Goal: Task Accomplishment & Management: Manage account settings

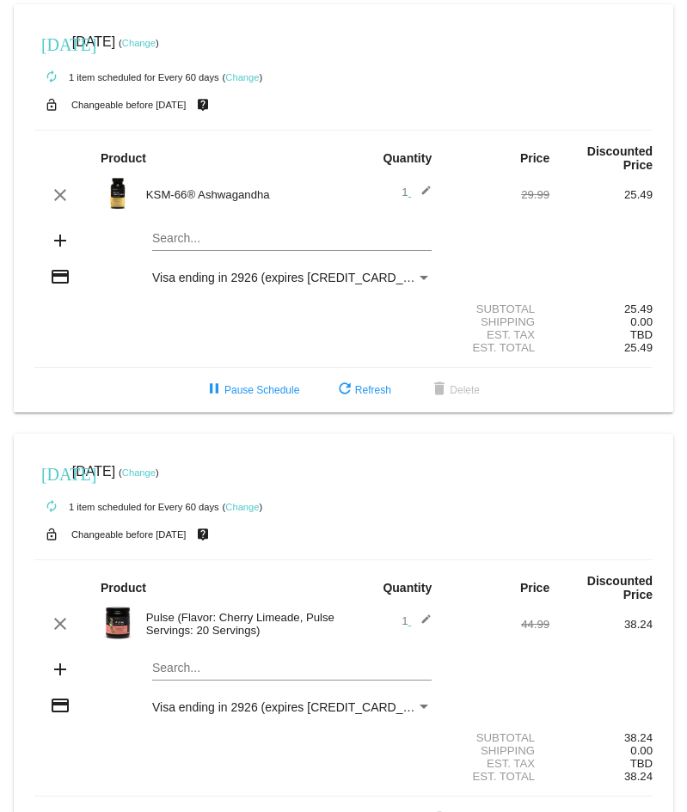
click at [250, 505] on link "Change" at bounding box center [242, 507] width 34 height 10
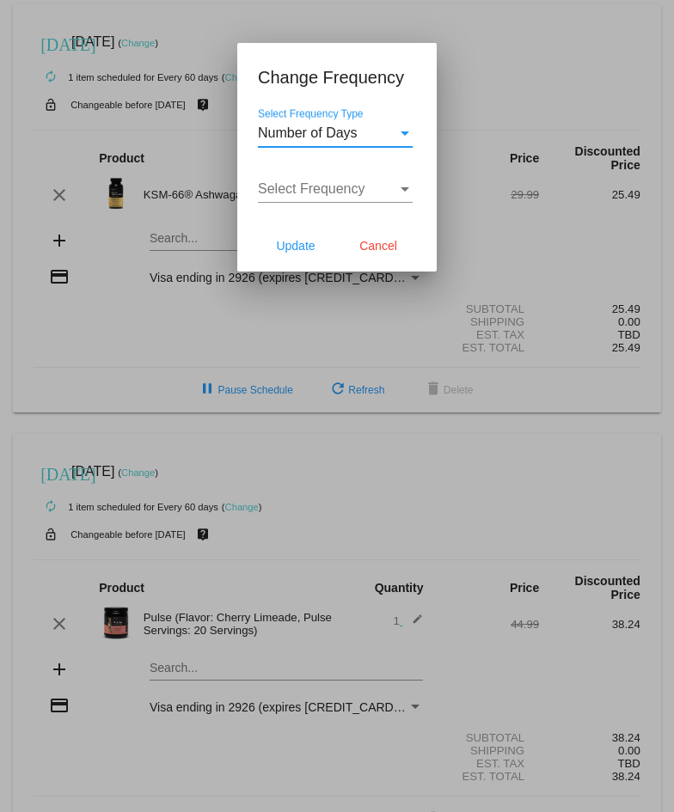
click at [401, 139] on div "Select Frequency Type" at bounding box center [404, 133] width 15 height 15
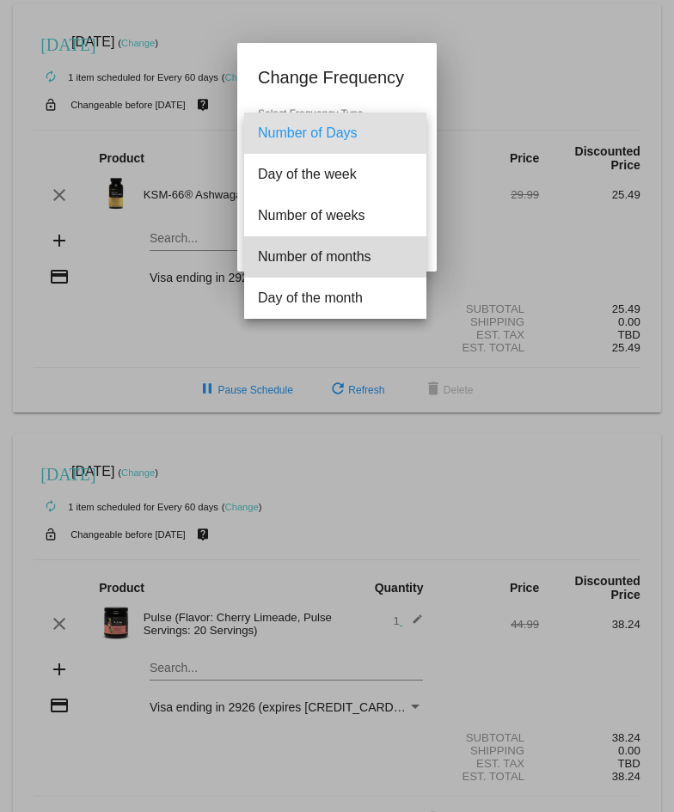
click at [322, 260] on span "Number of months" at bounding box center [335, 256] width 155 height 41
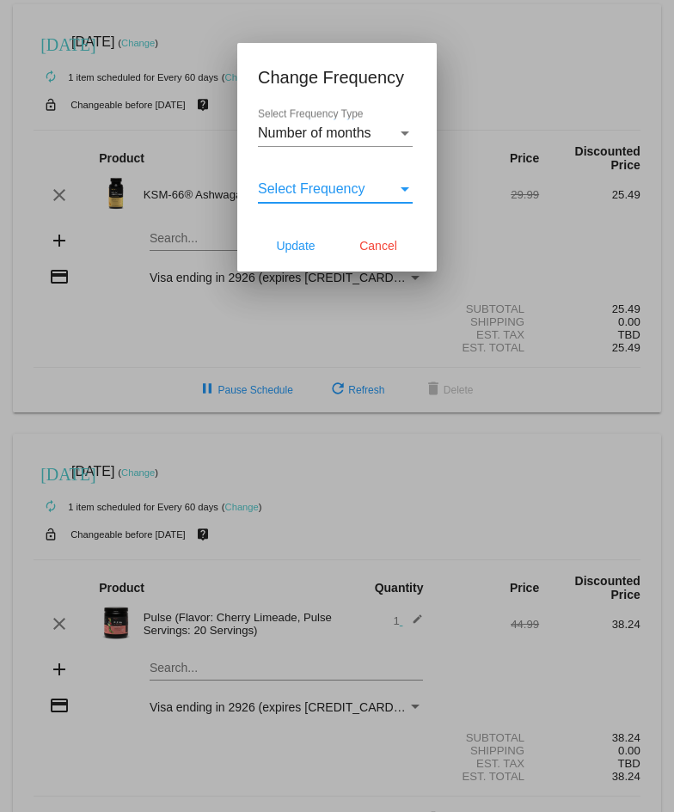
click at [398, 189] on div "Select Frequency" at bounding box center [404, 188] width 15 height 15
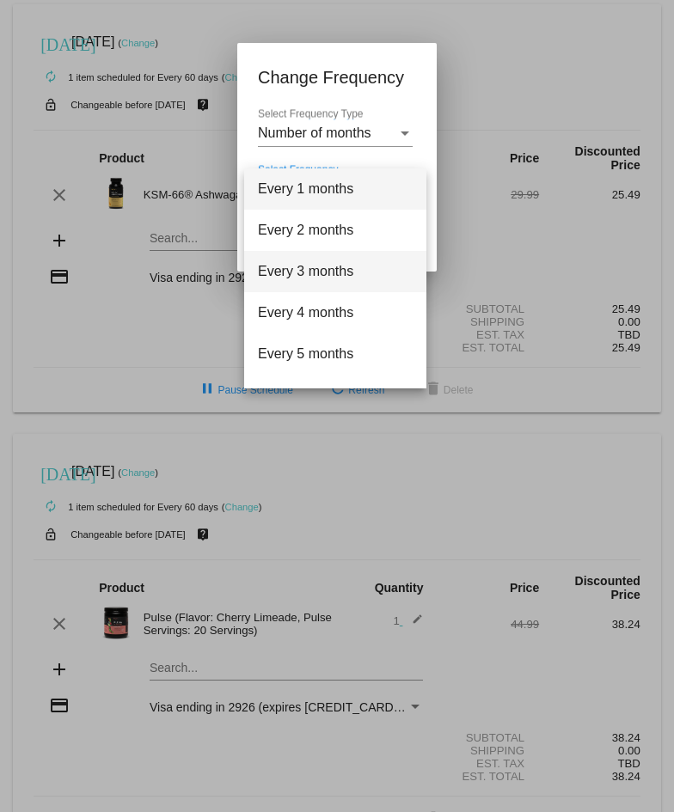
click at [312, 272] on span "Every 3 months" at bounding box center [335, 271] width 155 height 41
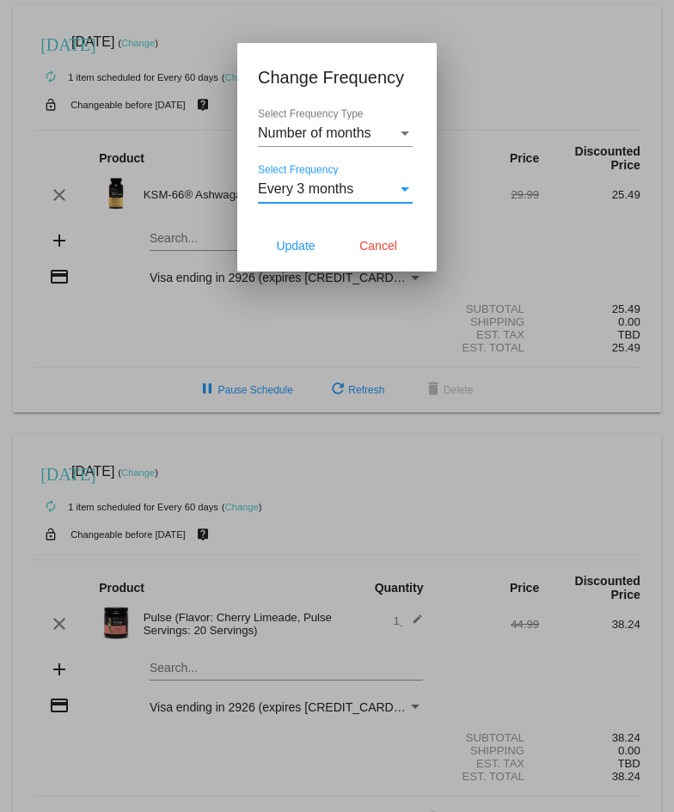
click at [406, 187] on div "Select Frequency" at bounding box center [405, 189] width 9 height 4
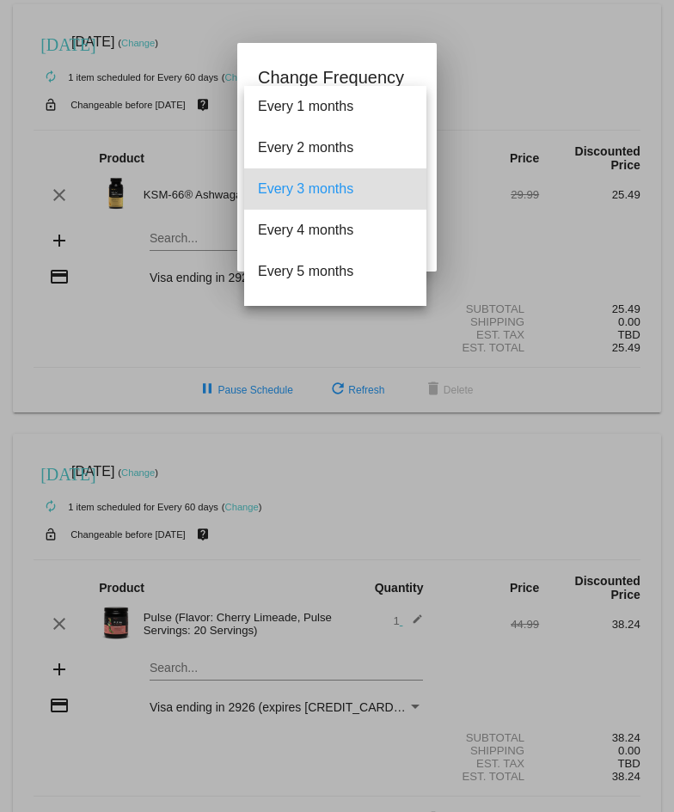
click at [330, 188] on span "Every 3 months" at bounding box center [335, 188] width 155 height 41
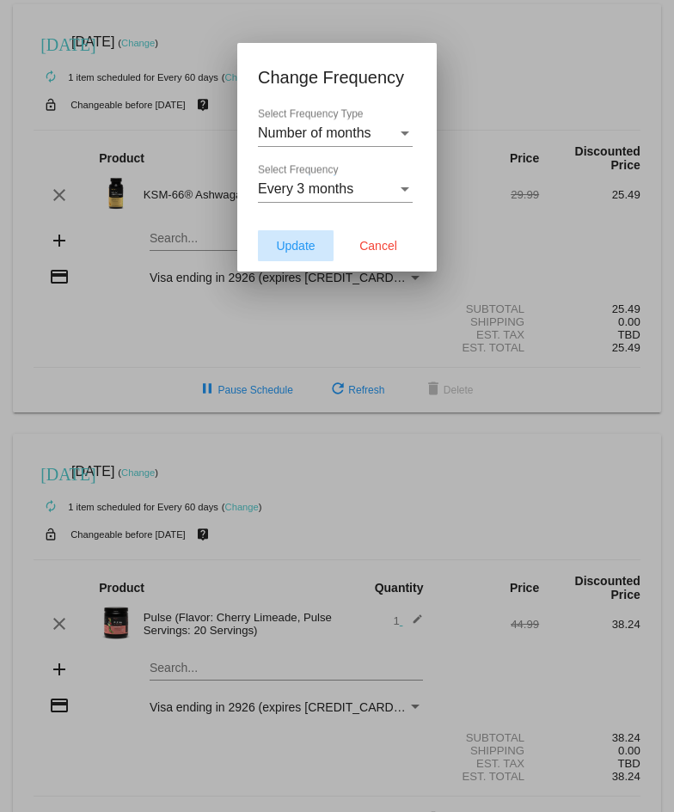
click at [290, 245] on span "Update" at bounding box center [295, 246] width 39 height 14
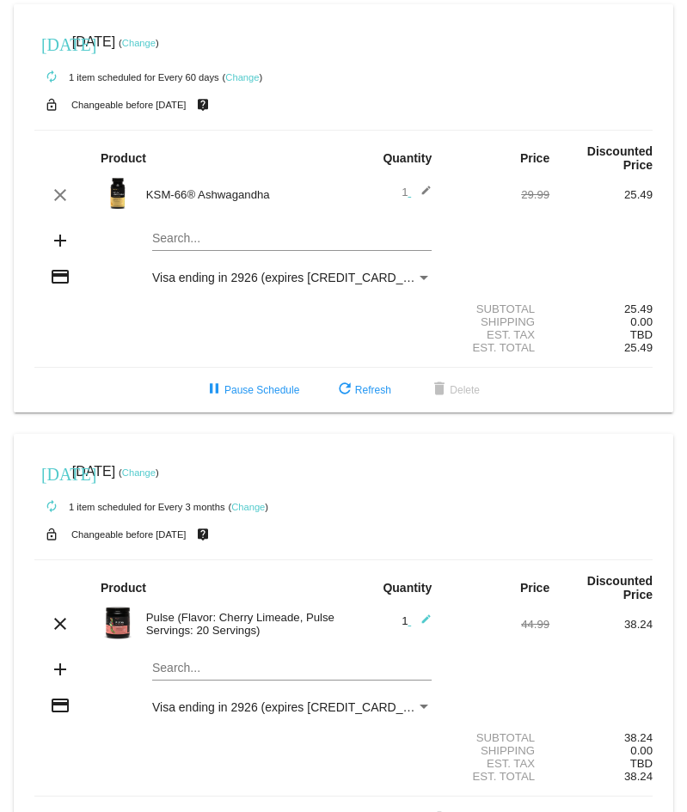
click at [156, 474] on link "Change" at bounding box center [139, 473] width 34 height 10
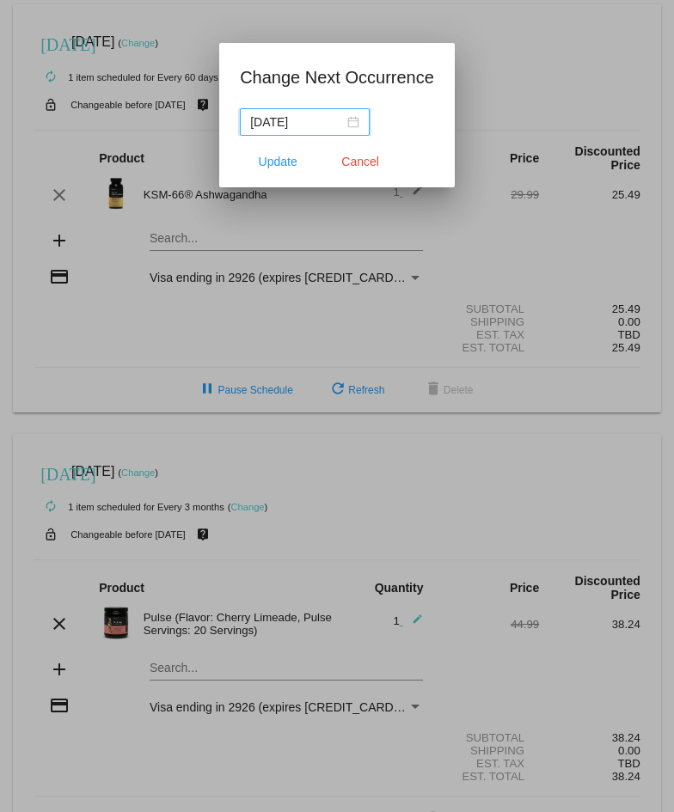
click at [348, 126] on div "[DATE]" at bounding box center [304, 122] width 109 height 19
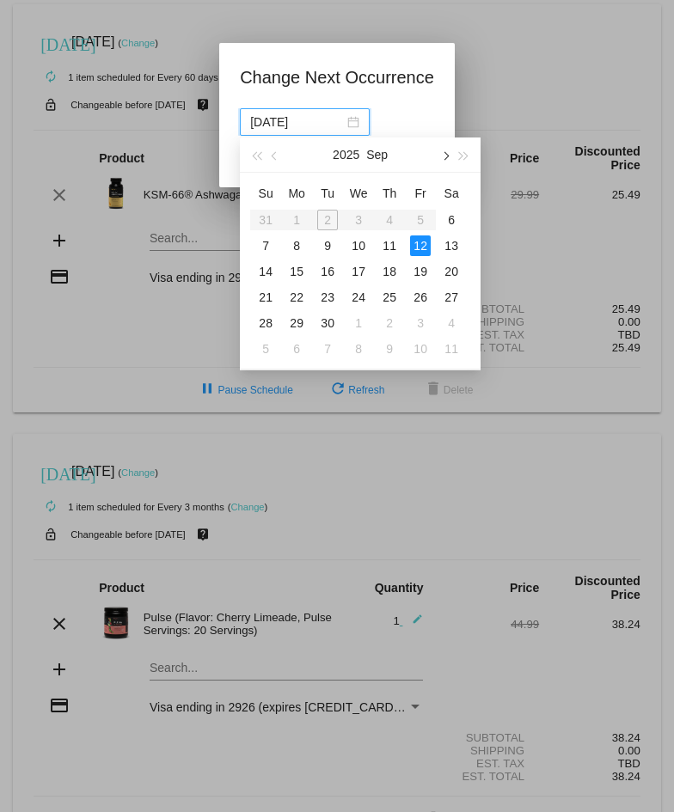
click at [443, 156] on span "button" at bounding box center [445, 156] width 9 height 9
click at [444, 155] on span "button" at bounding box center [445, 156] width 9 height 9
click at [279, 157] on button "button" at bounding box center [275, 155] width 19 height 34
click at [359, 269] on div "15" at bounding box center [358, 271] width 21 height 21
type input "[DATE]"
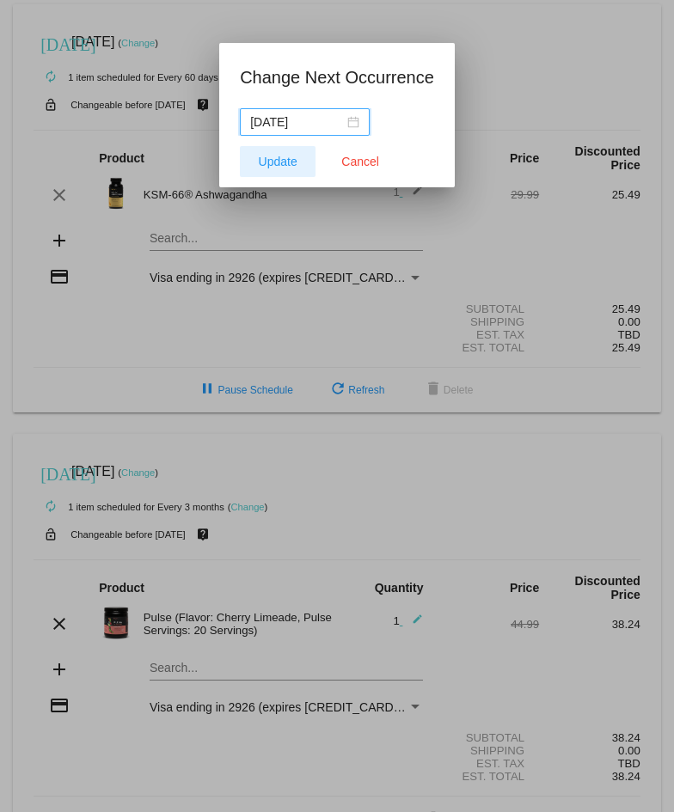
click at [280, 157] on span "Update" at bounding box center [278, 162] width 39 height 14
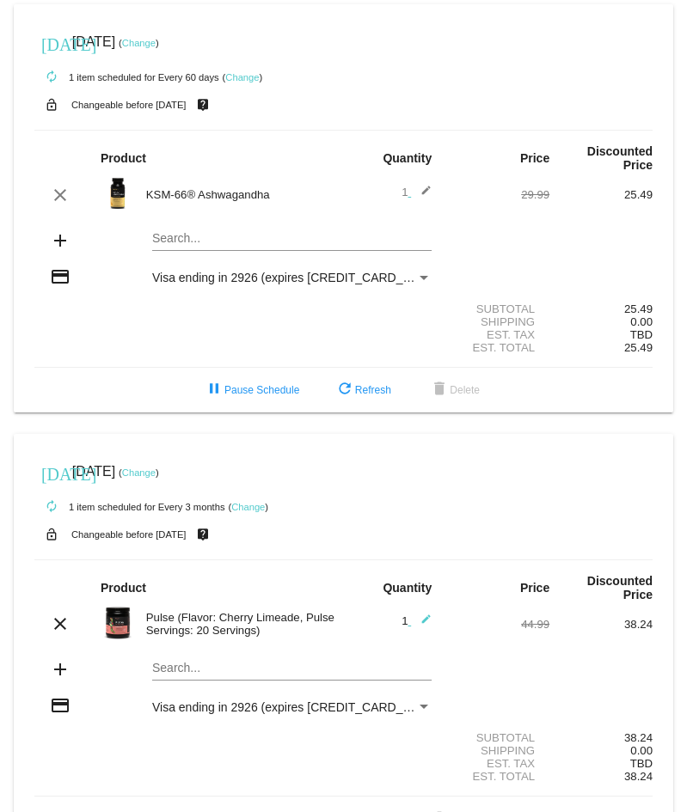
click at [156, 42] on link "Change" at bounding box center [139, 43] width 34 height 10
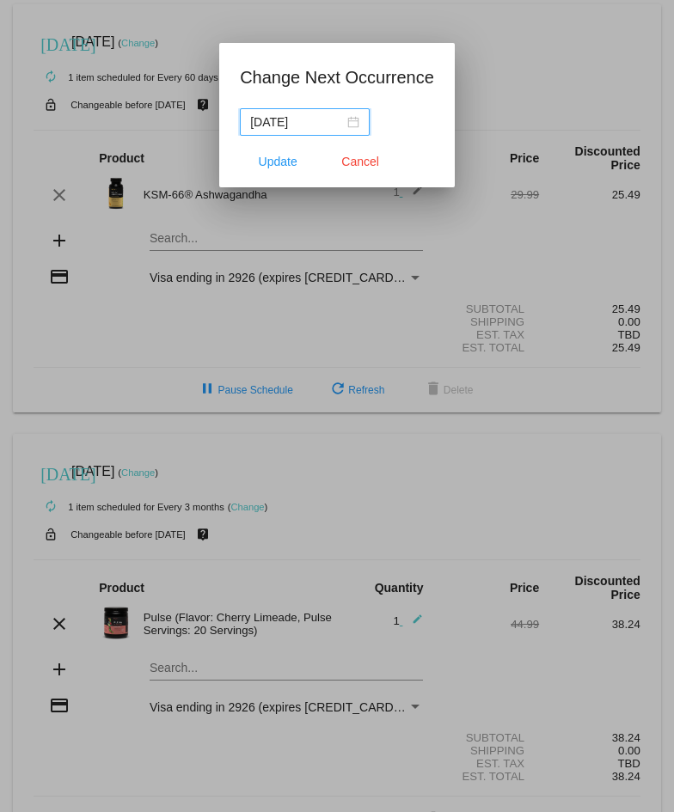
click at [349, 119] on div "[DATE]" at bounding box center [304, 122] width 109 height 19
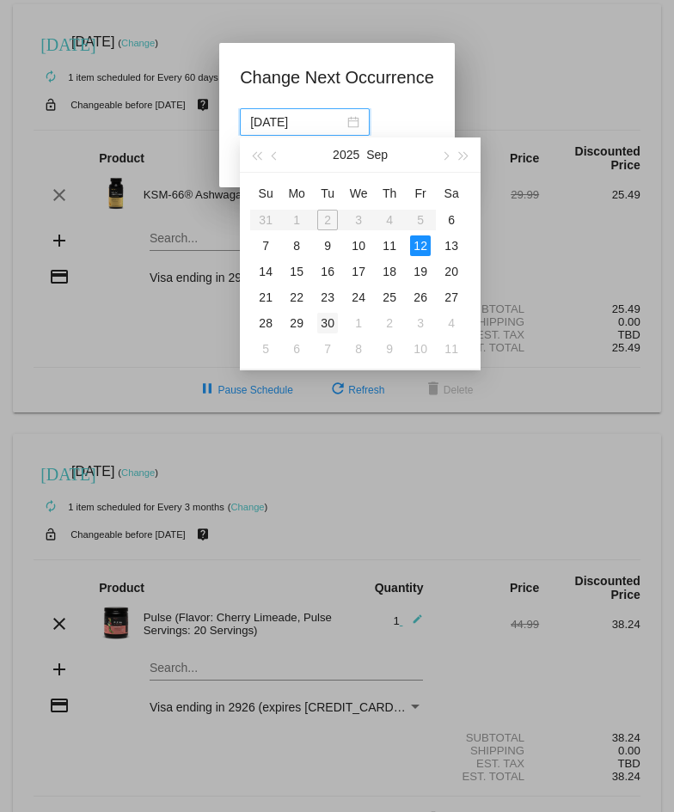
click at [328, 321] on div "30" at bounding box center [327, 323] width 21 height 21
type input "[DATE]"
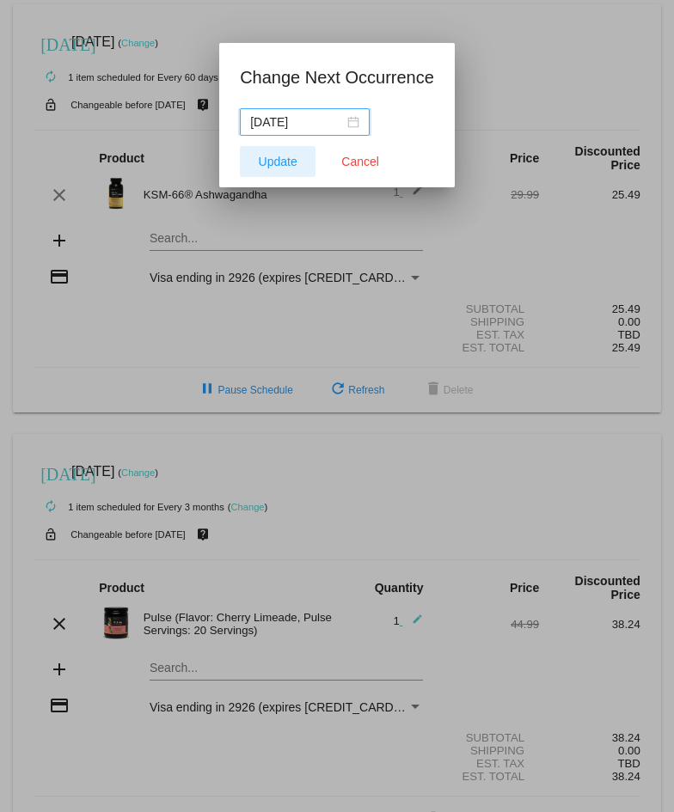
click at [291, 161] on span "Update" at bounding box center [278, 162] width 39 height 14
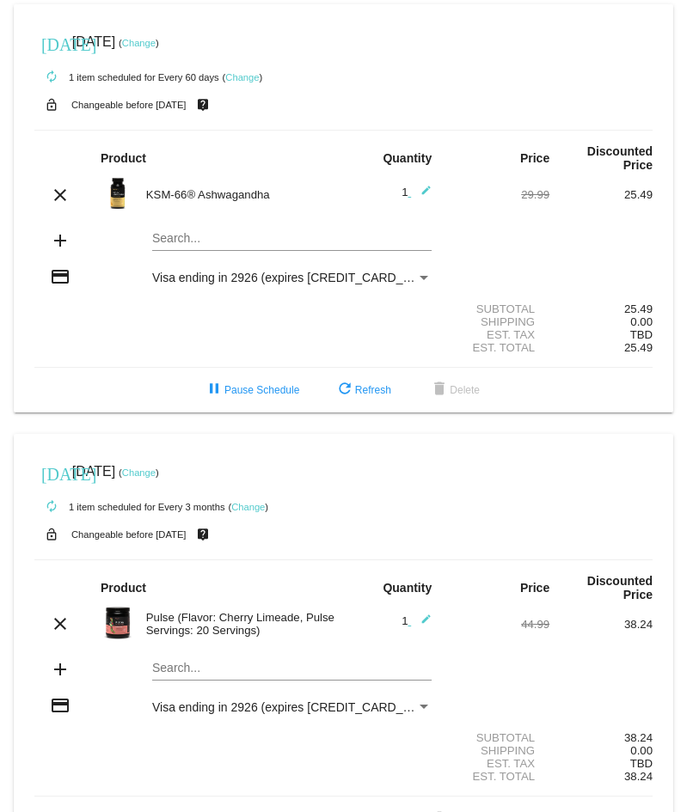
click at [156, 468] on link "Change" at bounding box center [139, 473] width 34 height 10
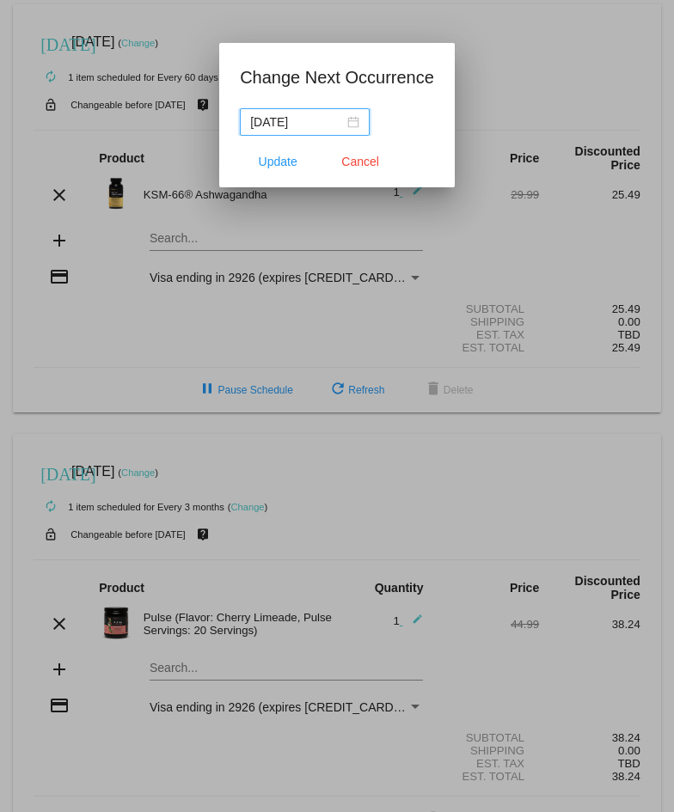
click at [354, 119] on div "[DATE]" at bounding box center [304, 122] width 109 height 19
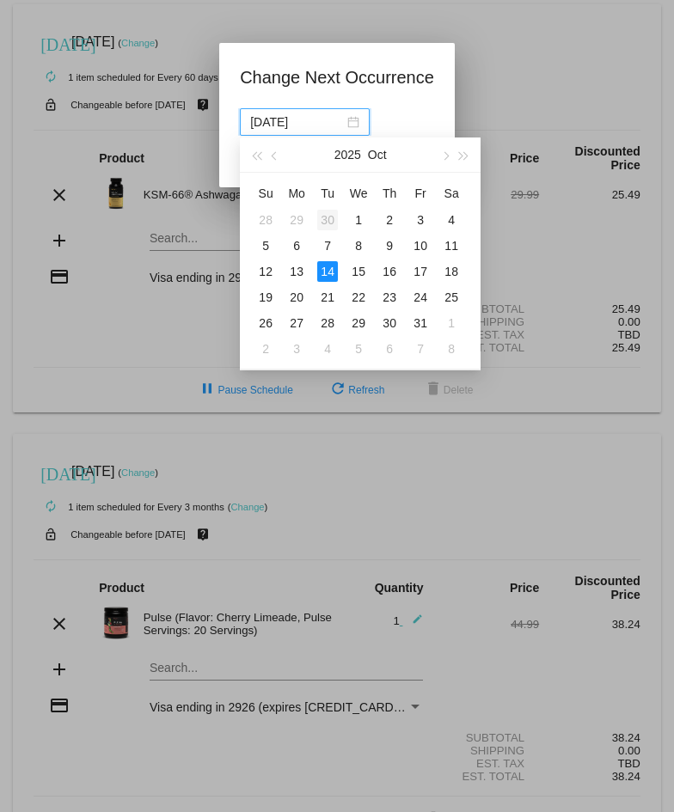
click at [334, 221] on div "30" at bounding box center [327, 220] width 21 height 21
type input "[DATE]"
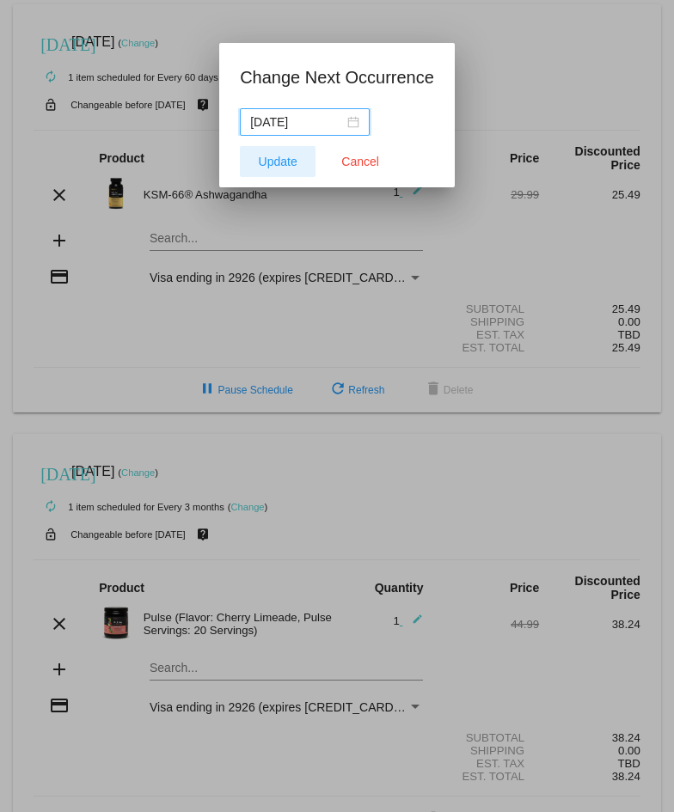
click at [279, 162] on span "Update" at bounding box center [278, 162] width 39 height 14
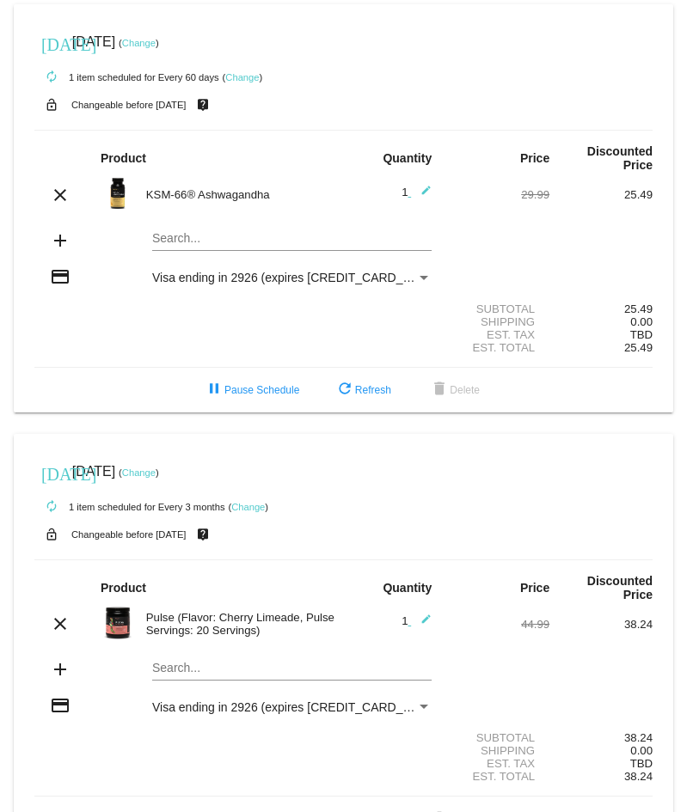
click at [254, 503] on link "Change" at bounding box center [248, 507] width 34 height 10
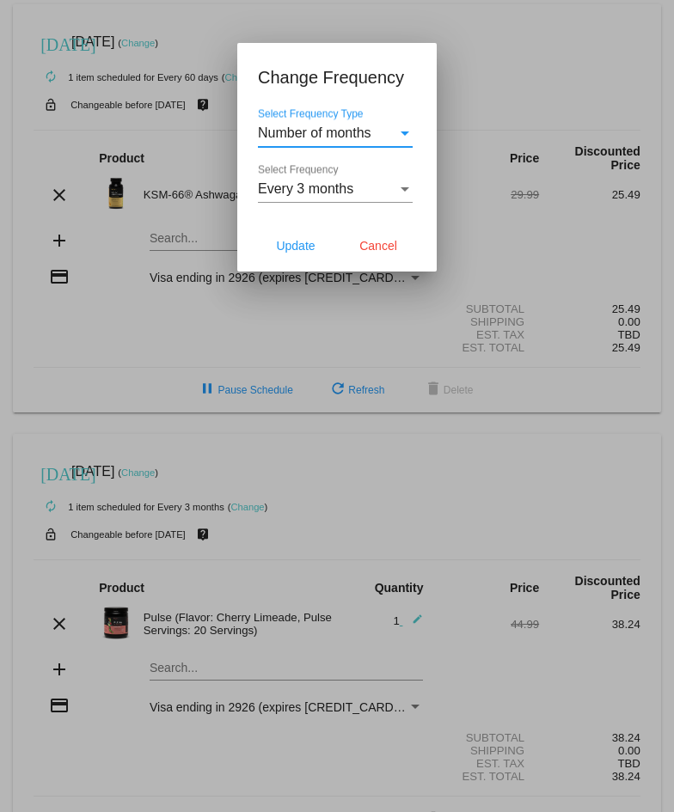
click at [389, 183] on div "Every 3 months" at bounding box center [327, 188] width 139 height 15
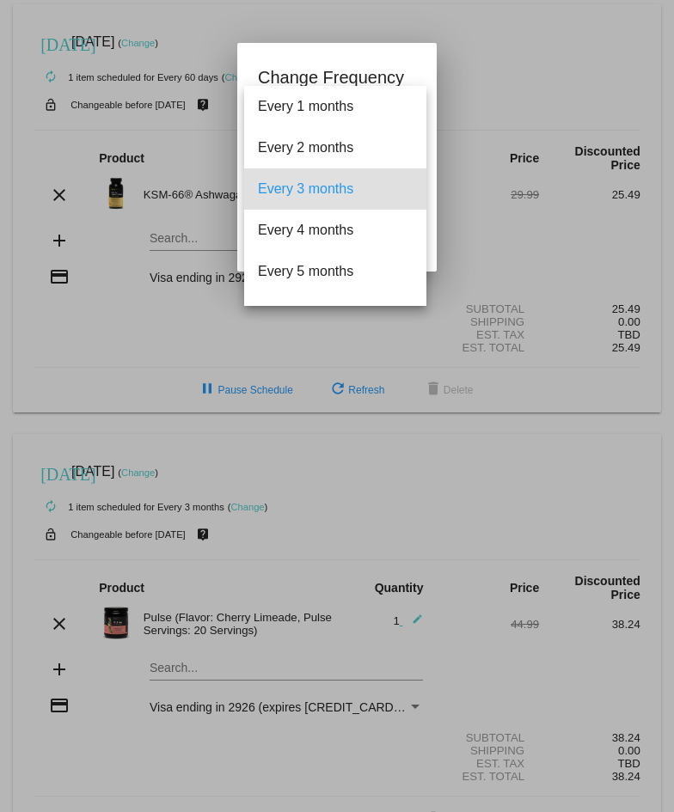
click at [531, 82] on div at bounding box center [337, 406] width 674 height 812
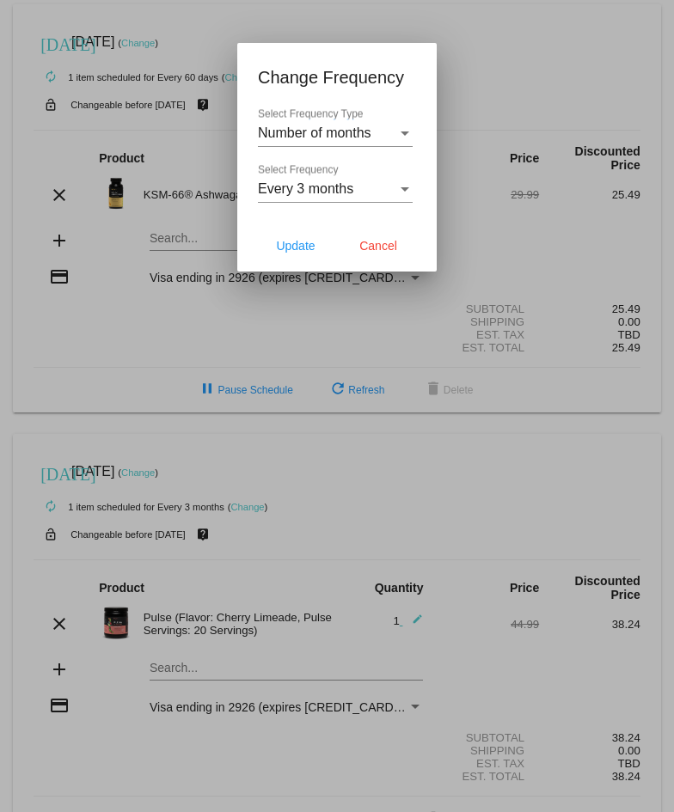
click at [396, 130] on div "Number of months" at bounding box center [327, 133] width 139 height 15
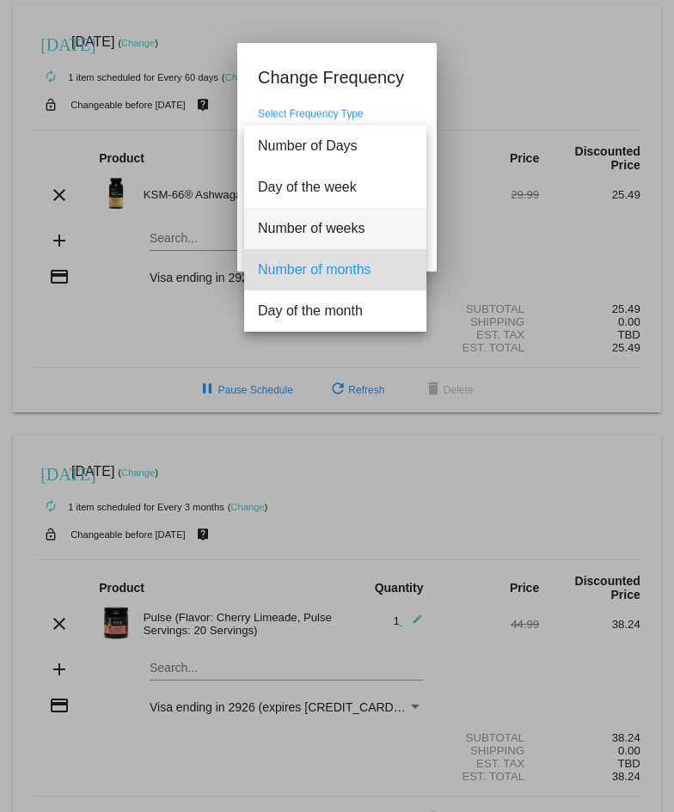
click at [344, 224] on span "Number of weeks" at bounding box center [335, 228] width 155 height 41
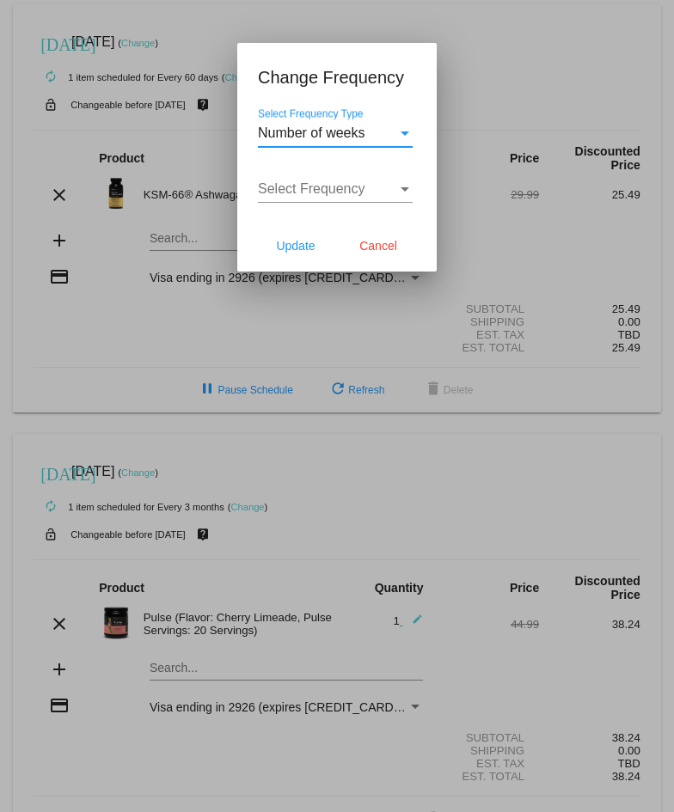
click at [375, 187] on div "Select Frequency" at bounding box center [327, 188] width 139 height 15
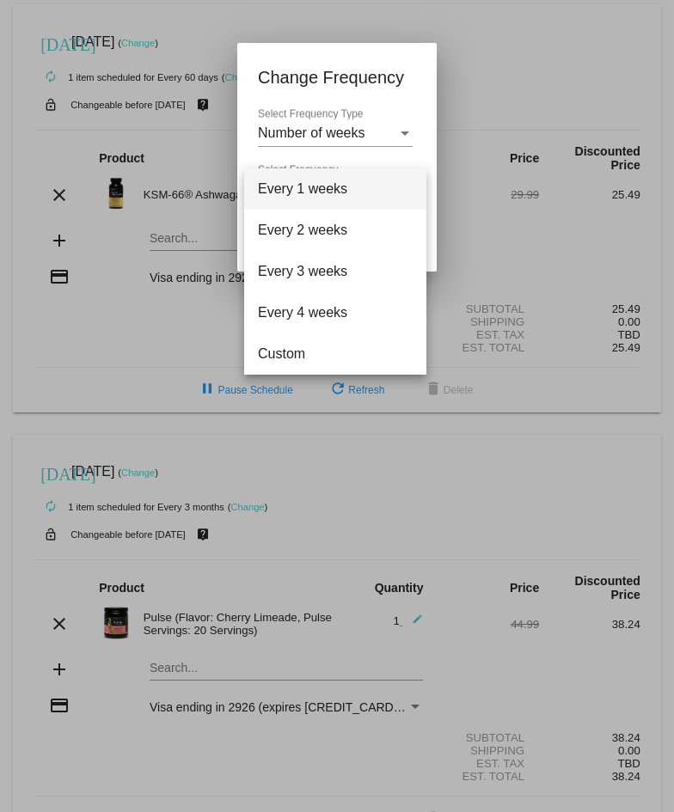
click at [334, 129] on div at bounding box center [337, 406] width 674 height 812
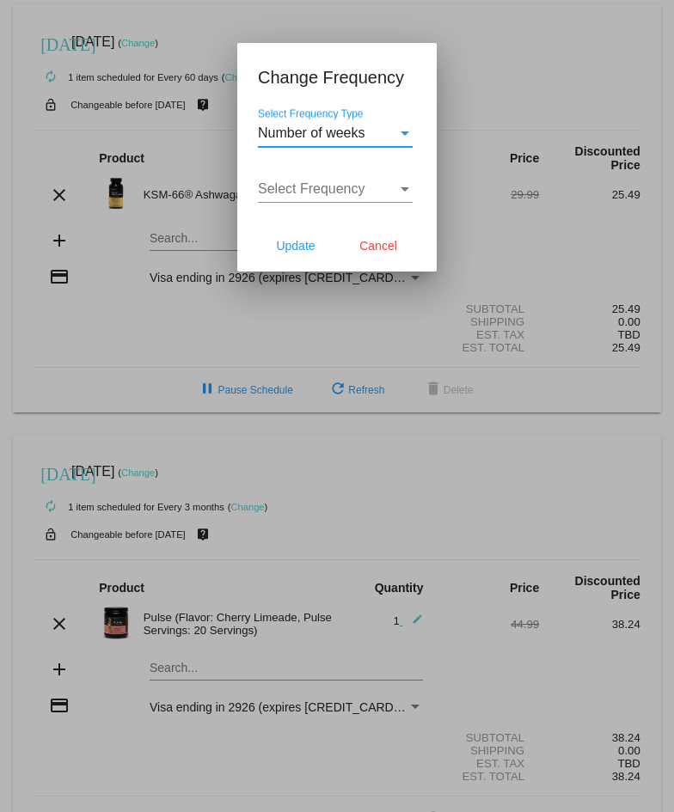
click at [337, 134] on span "Number of weeks" at bounding box center [311, 133] width 107 height 15
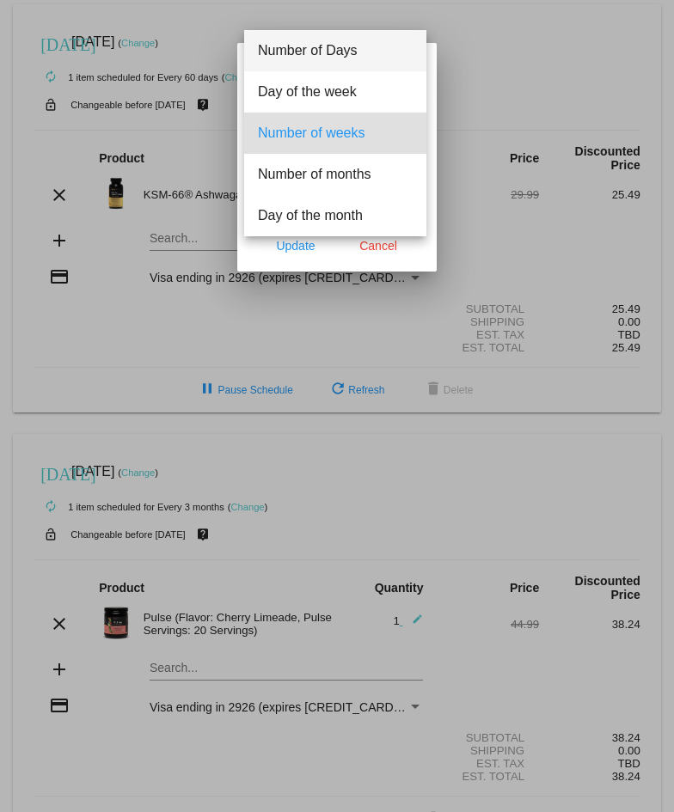
click at [356, 61] on span "Number of Days" at bounding box center [335, 50] width 155 height 41
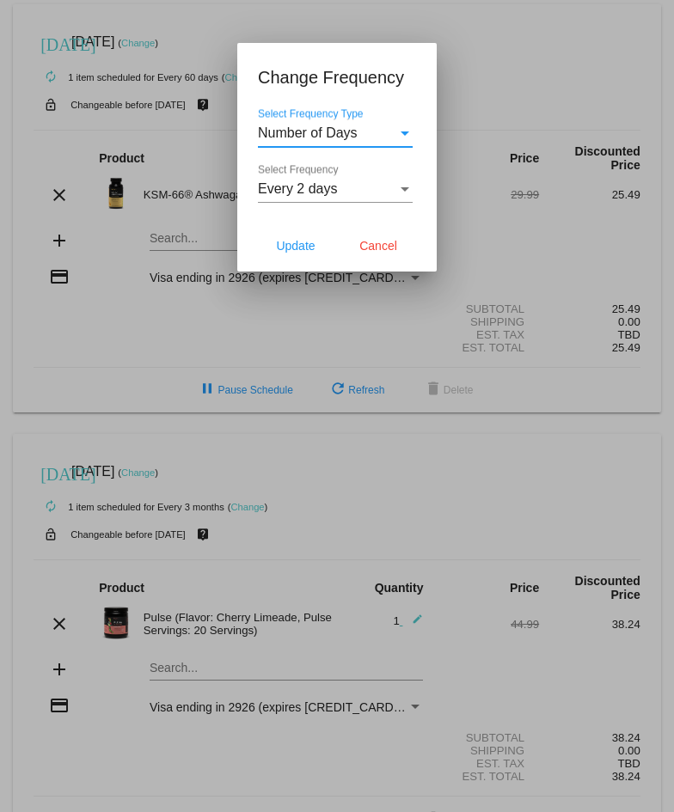
click at [340, 184] on div "Every 2 days" at bounding box center [327, 188] width 139 height 15
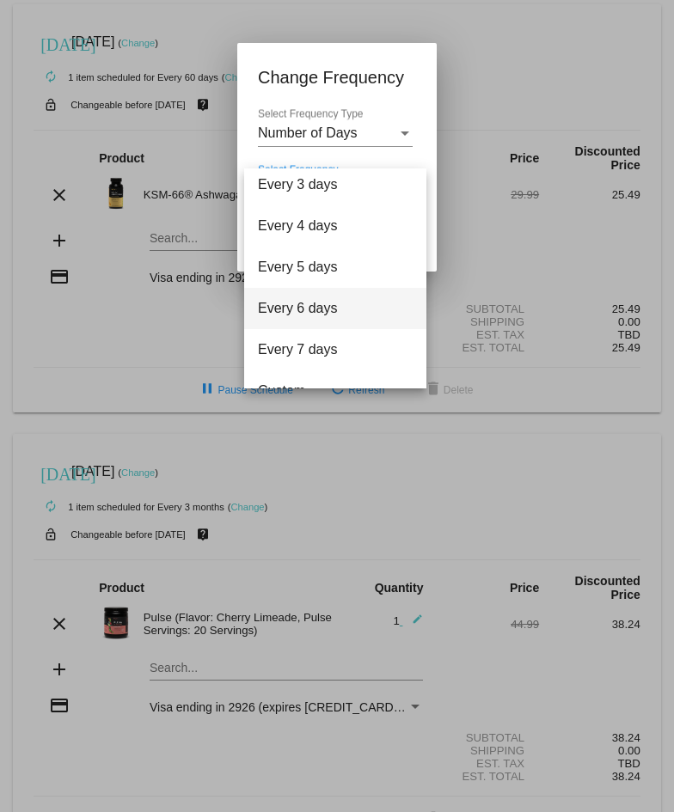
scroll to position [69, 0]
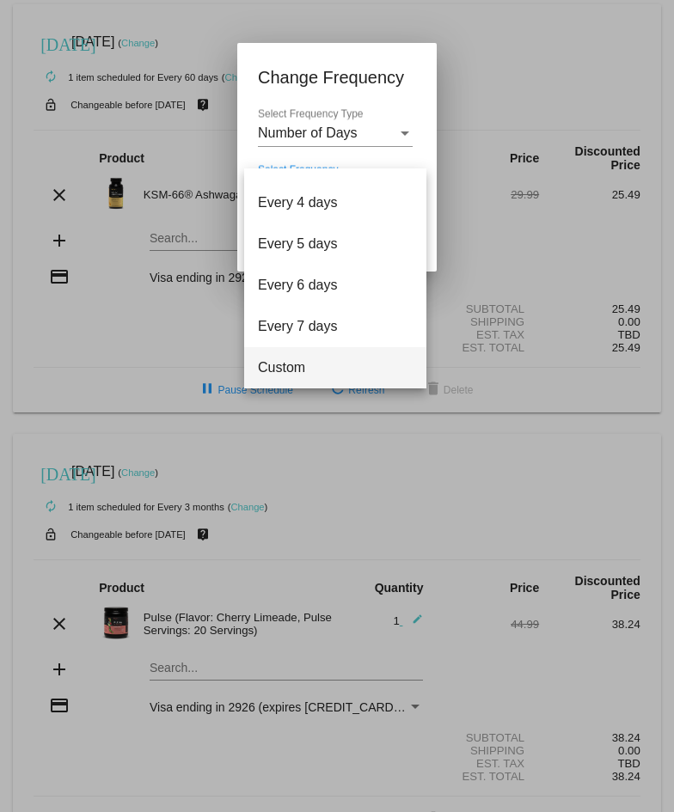
click at [295, 366] on span "Custom" at bounding box center [335, 367] width 155 height 41
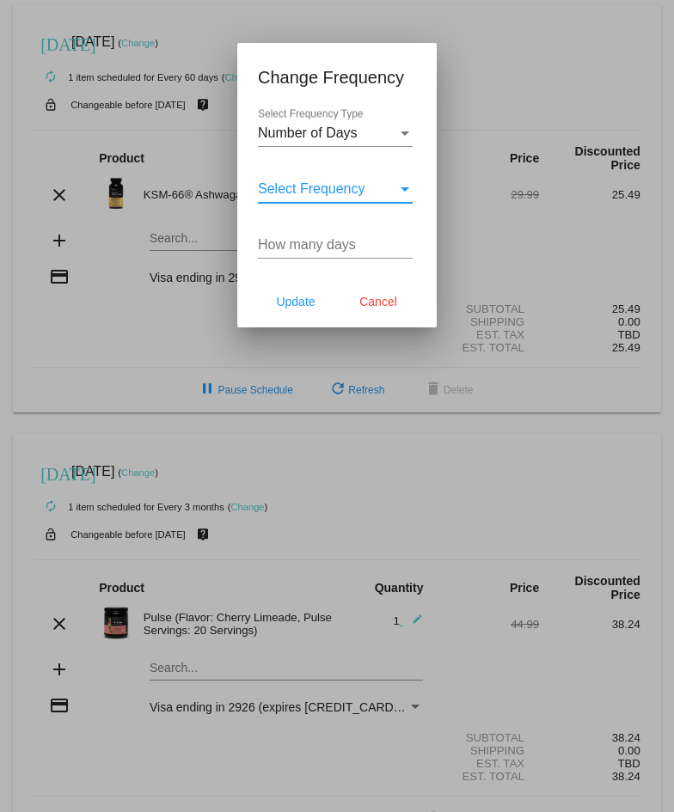
click at [321, 247] on input "How many days" at bounding box center [335, 244] width 155 height 15
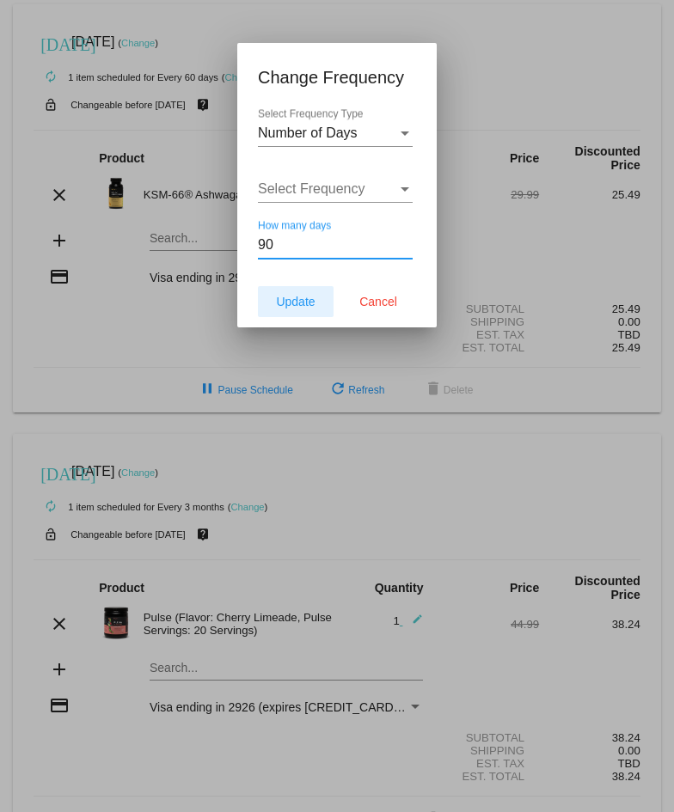
type input "90"
click at [280, 298] on span "Update" at bounding box center [295, 302] width 39 height 14
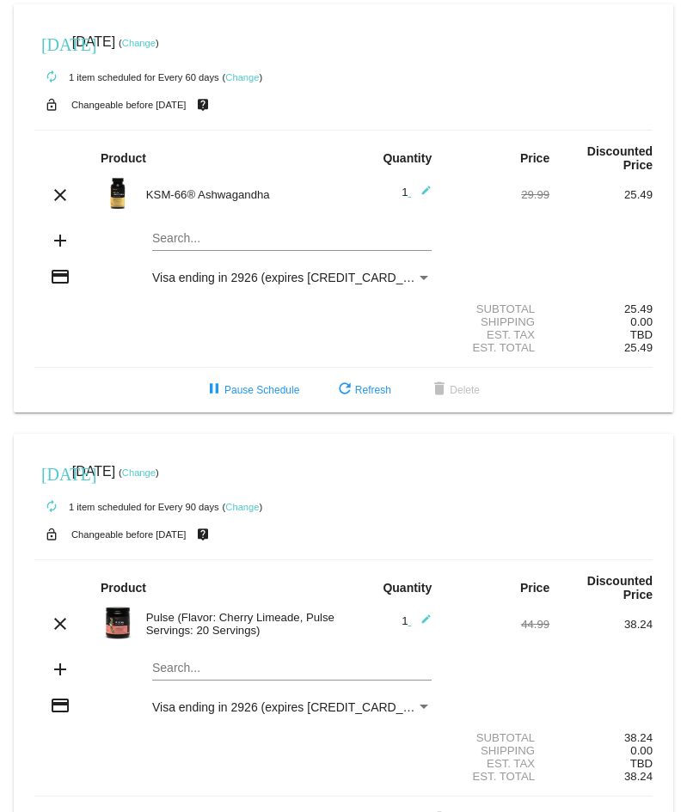
click at [242, 505] on link "Change" at bounding box center [242, 507] width 34 height 10
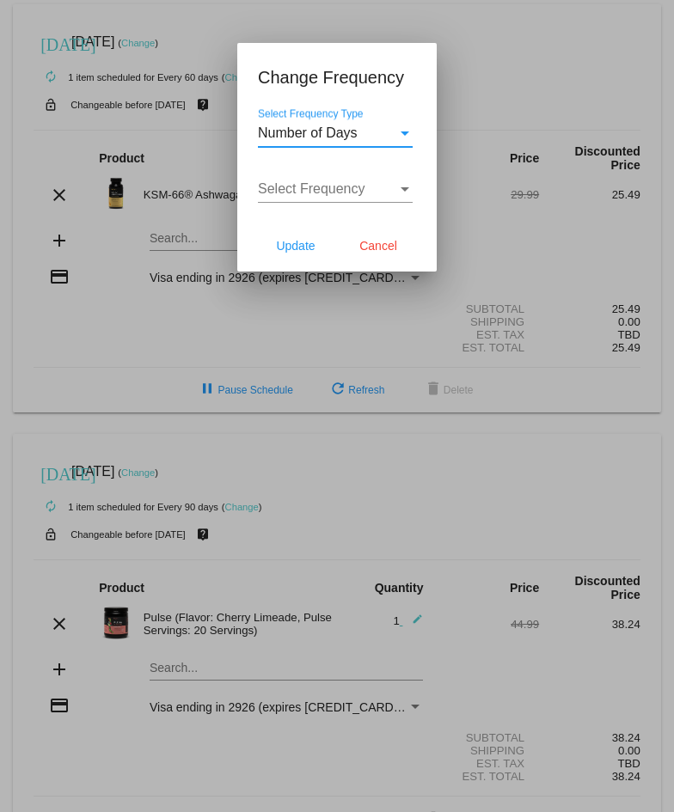
click at [309, 190] on span "Select Frequency" at bounding box center [311, 188] width 107 height 15
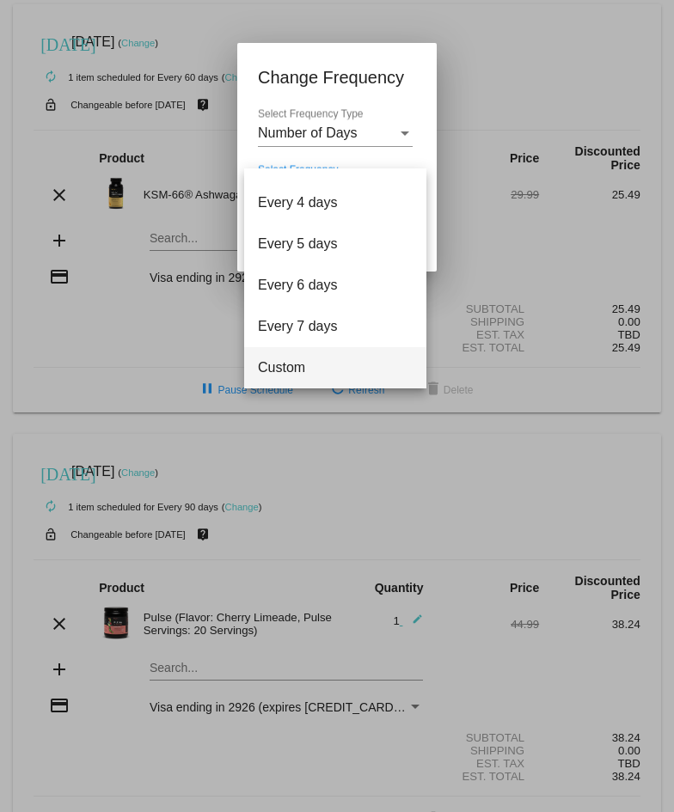
click at [308, 366] on span "Custom" at bounding box center [335, 367] width 155 height 41
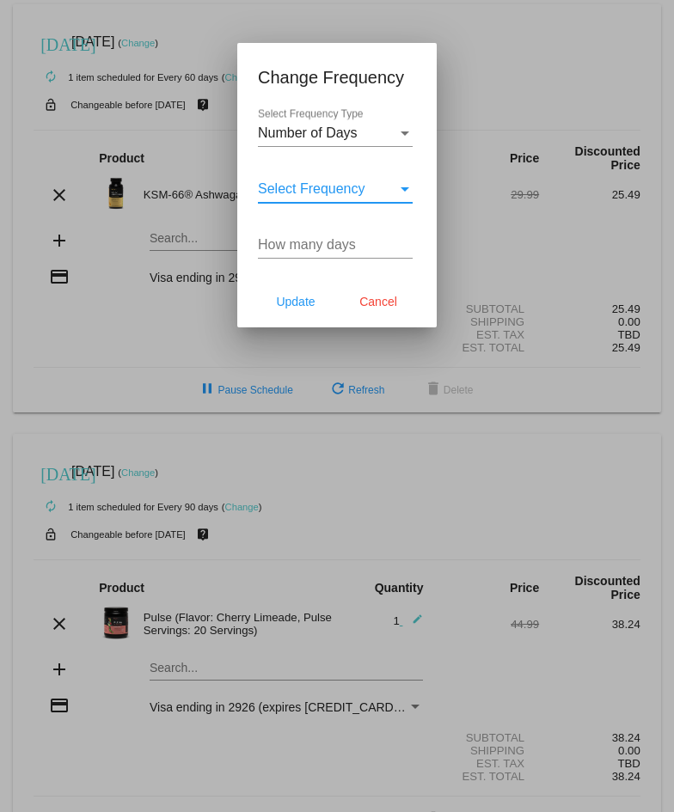
click at [328, 244] on input "How many days" at bounding box center [335, 244] width 155 height 15
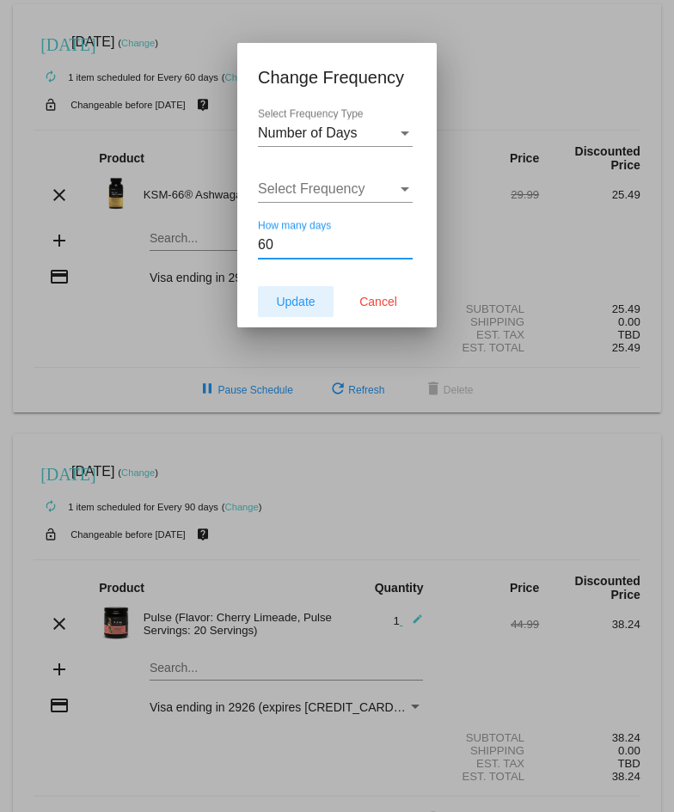
type input "60"
click at [284, 303] on span "Update" at bounding box center [295, 302] width 39 height 14
